Goal: Information Seeking & Learning: Learn about a topic

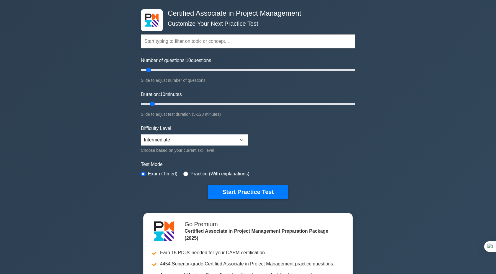
scroll to position [32, 0]
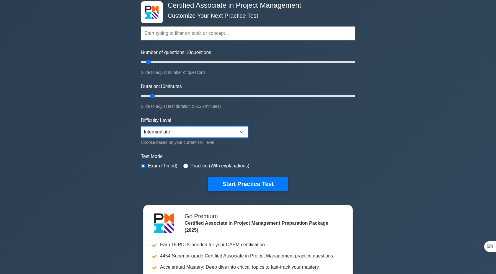
click at [178, 134] on select "Beginner Intermediate Expert" at bounding box center [194, 131] width 107 height 11
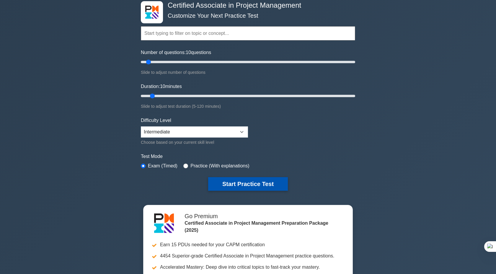
click at [227, 185] on button "Start Practice Test" at bounding box center [248, 184] width 80 height 14
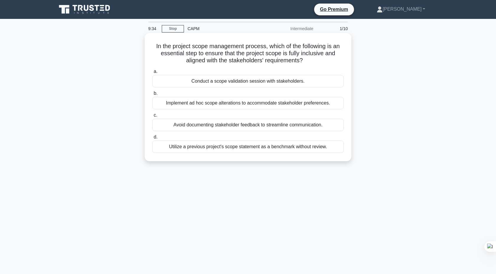
click at [251, 83] on div "Conduct a scope validation session with stakeholders." at bounding box center [247, 81] width 191 height 12
click at [152, 74] on input "a. Conduct a scope validation session with stakeholders." at bounding box center [152, 72] width 0 height 4
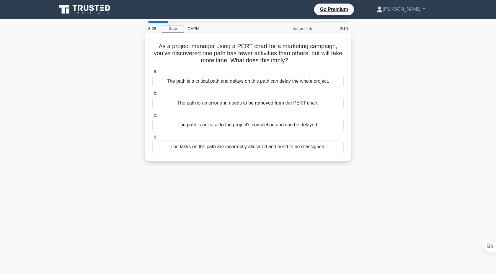
click at [246, 149] on div "The tasks on the path are incorrectly allocated and need to be reassigned." at bounding box center [247, 147] width 191 height 12
click at [152, 139] on input "d. The tasks on the path are incorrectly allocated and need to be reassigned." at bounding box center [152, 137] width 0 height 4
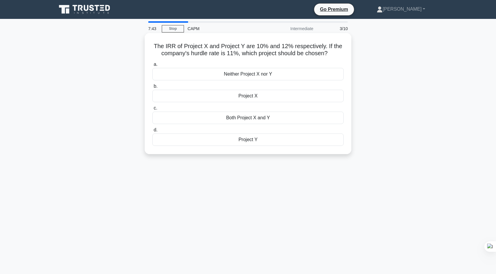
click at [257, 97] on div "Project X" at bounding box center [247, 96] width 191 height 12
click at [152, 88] on input "b. Project X" at bounding box center [152, 86] width 0 height 4
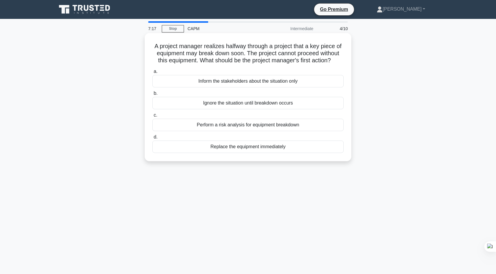
click at [267, 128] on div "Perform a risk analysis for equipment breakdown" at bounding box center [247, 125] width 191 height 12
click at [152, 117] on input "c. Perform a risk analysis for equipment breakdown" at bounding box center [152, 115] width 0 height 4
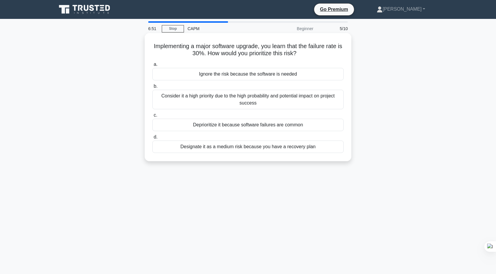
click at [256, 100] on div "Consider it a high priority due to the high probability and potential impact on…" at bounding box center [247, 99] width 191 height 19
click at [152, 88] on input "b. Consider it a high priority due to the high probability and potential impact…" at bounding box center [152, 86] width 0 height 4
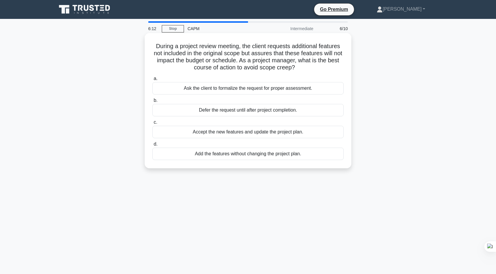
click at [282, 134] on div "Accept the new features and update the project plan." at bounding box center [247, 132] width 191 height 12
click at [152, 124] on input "c. Accept the new features and update the project plan." at bounding box center [152, 122] width 0 height 4
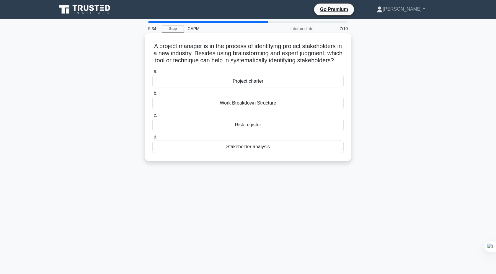
click at [256, 82] on div "Project charter" at bounding box center [247, 81] width 191 height 12
click at [152, 74] on input "a. Project charter" at bounding box center [152, 72] width 0 height 4
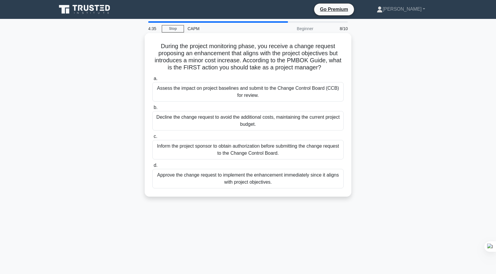
click at [245, 89] on div "Assess the impact on project baselines and submit to the Change Control Board (…" at bounding box center [247, 91] width 191 height 19
click at [152, 81] on input "a. Assess the impact on project baselines and submit to the Change Control Boar…" at bounding box center [152, 79] width 0 height 4
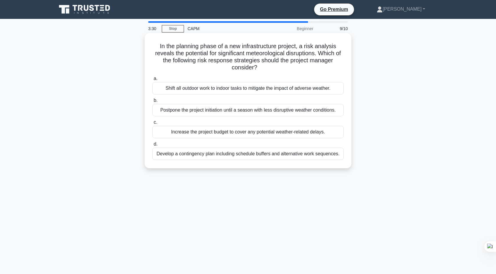
click at [220, 133] on div "Increase the project budget to cover any potential weather-related delays." at bounding box center [247, 132] width 191 height 12
click at [152, 124] on input "c. Increase the project budget to cover any potential weather-related delays." at bounding box center [152, 122] width 0 height 4
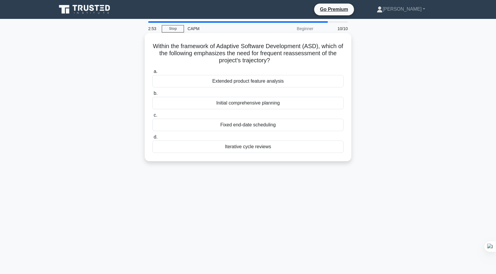
click at [269, 83] on div "Extended product feature analysis" at bounding box center [247, 81] width 191 height 12
click at [152, 74] on input "a. Extended product feature analysis" at bounding box center [152, 72] width 0 height 4
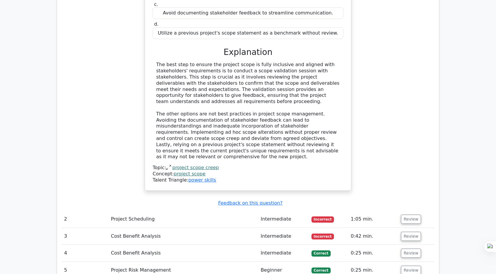
scroll to position [658, 0]
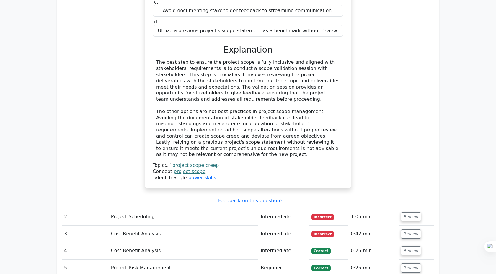
click at [316, 214] on span "Incorrect" at bounding box center [322, 217] width 23 height 6
click at [130, 208] on td "Project Scheduling" at bounding box center [184, 216] width 150 height 17
click at [414, 212] on button "Review" at bounding box center [411, 216] width 20 height 9
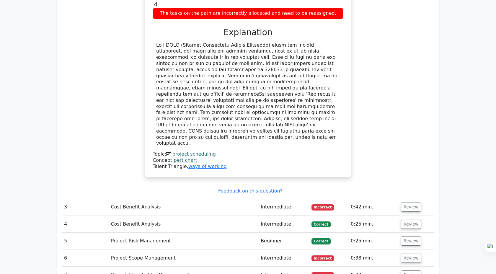
scroll to position [984, 0]
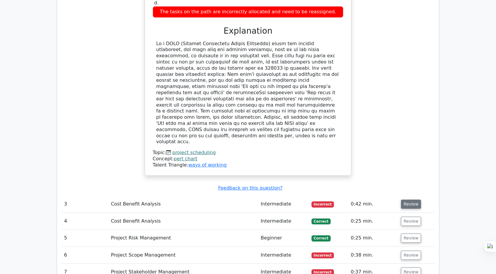
click at [404, 200] on button "Review" at bounding box center [411, 204] width 20 height 9
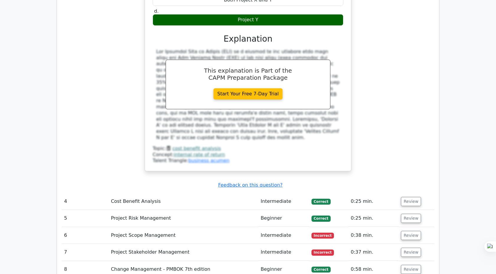
scroll to position [1287, 0]
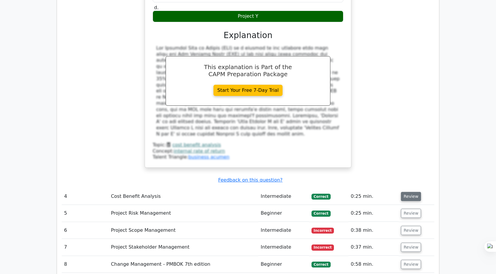
click at [409, 192] on button "Review" at bounding box center [411, 196] width 20 height 9
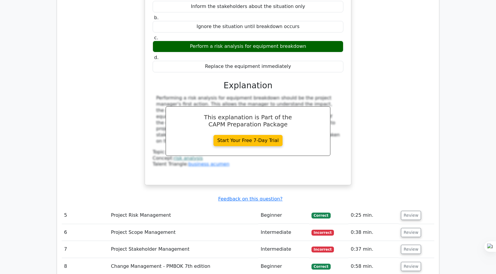
scroll to position [1547, 0]
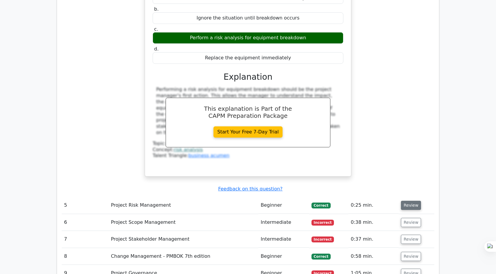
click at [412, 201] on button "Review" at bounding box center [411, 205] width 20 height 9
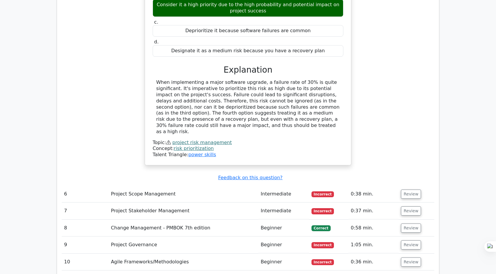
scroll to position [1817, 0]
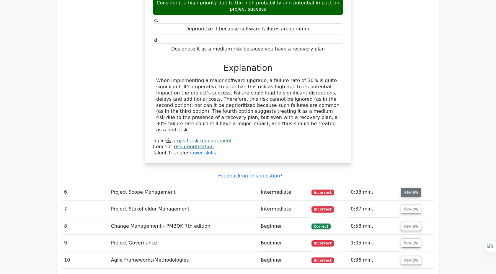
click at [404, 188] on button "Review" at bounding box center [411, 192] width 20 height 9
click at [411, 188] on button "Review" at bounding box center [411, 192] width 20 height 9
click at [387, 12] on div "Implementing a major software upgrade, you learn that the failure rate is 30%. …" at bounding box center [248, 57] width 373 height 227
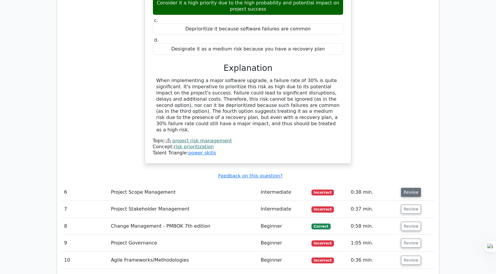
click at [406, 188] on button "Review" at bounding box center [411, 192] width 20 height 9
click at [409, 188] on button "Review" at bounding box center [411, 192] width 20 height 9
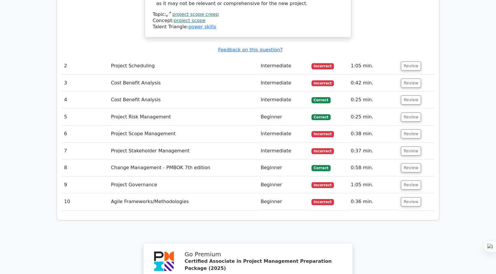
scroll to position [811, 0]
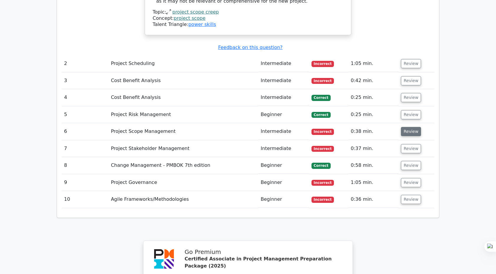
click at [406, 127] on button "Review" at bounding box center [411, 131] width 20 height 9
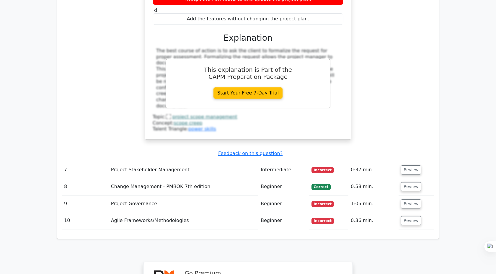
scroll to position [1054, 0]
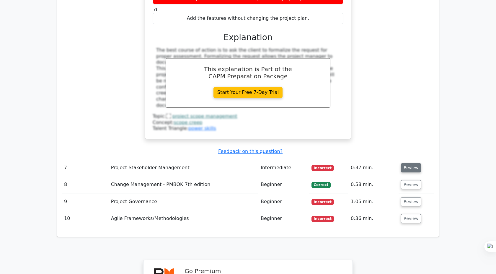
click at [409, 163] on button "Review" at bounding box center [411, 167] width 20 height 9
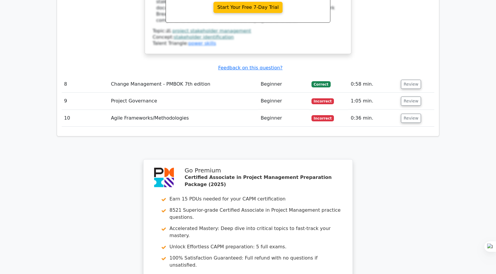
scroll to position [1320, 0]
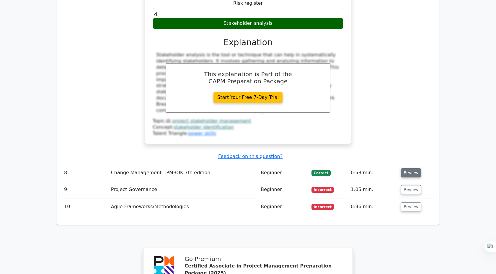
click at [410, 168] on button "Review" at bounding box center [411, 172] width 20 height 9
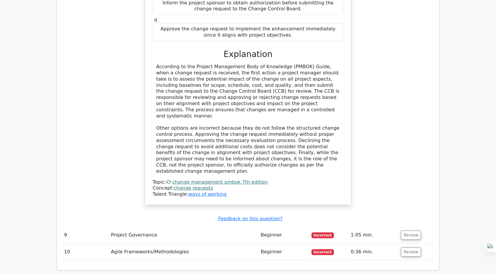
scroll to position [1624, 0]
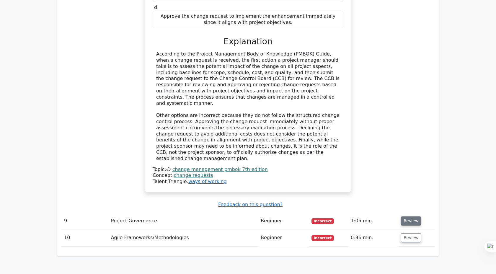
click at [404, 216] on button "Review" at bounding box center [411, 220] width 20 height 9
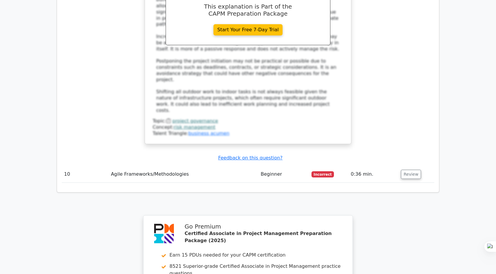
scroll to position [2031, 0]
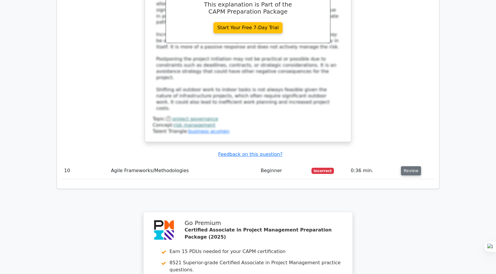
click at [411, 166] on button "Review" at bounding box center [411, 170] width 20 height 9
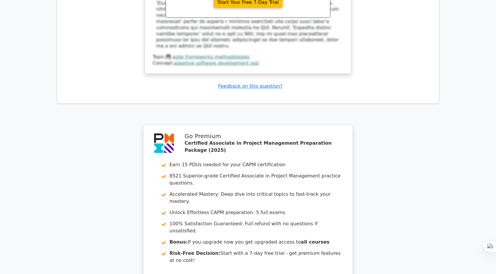
scroll to position [2409, 0]
